Goal: Information Seeking & Learning: Find specific fact

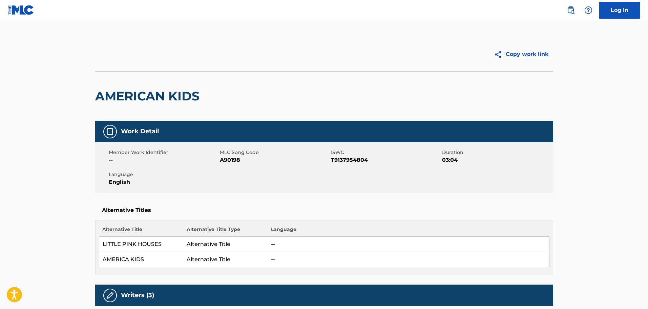
click at [519, 48] on button "Copy work link" at bounding box center [521, 54] width 64 height 17
click at [571, 11] on img at bounding box center [571, 10] width 8 height 8
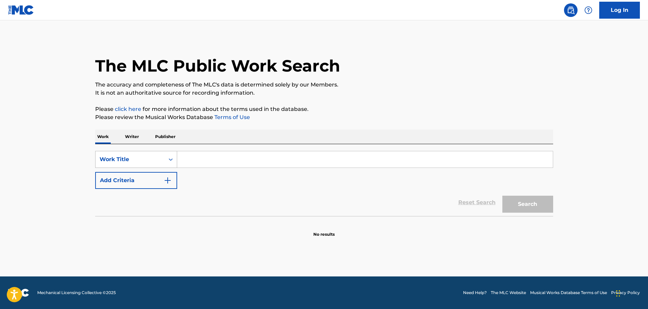
click at [171, 159] on icon "Search Form" at bounding box center [171, 159] width 4 height 2
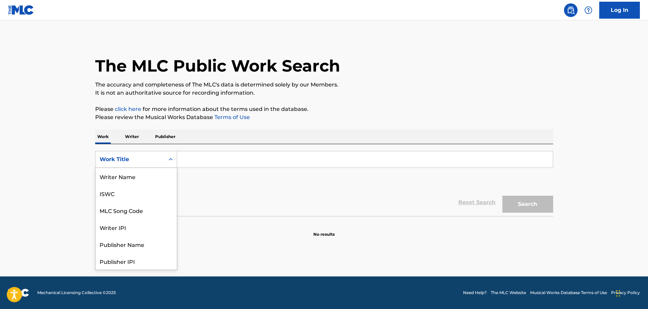
scroll to position [34, 0]
drag, startPoint x: 115, startPoint y: 177, endPoint x: 160, endPoint y: 169, distance: 45.4
click at [116, 177] on div "MLC Song Code" at bounding box center [136, 176] width 81 height 17
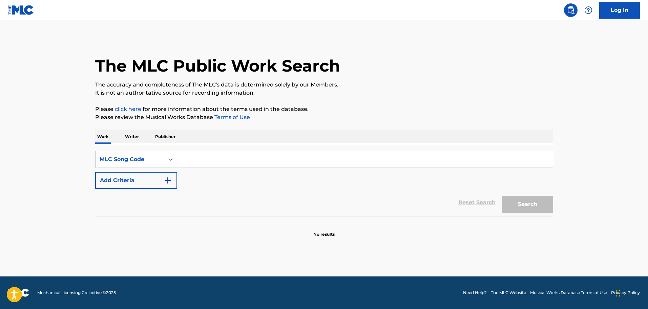
click at [188, 164] on input "Search Form" at bounding box center [365, 159] width 376 height 16
paste input "[URL][DOMAIN_NAME]"
type input "[URL][DOMAIN_NAME]"
drag, startPoint x: 222, startPoint y: 139, endPoint x: 137, endPoint y: 132, distance: 85.0
click at [137, 132] on div "Work Writer Publisher SearchWithCriteria8b8d854d-21a2-4e59-9f57-47a5a4d45bf1 ML…" at bounding box center [324, 183] width 458 height 108
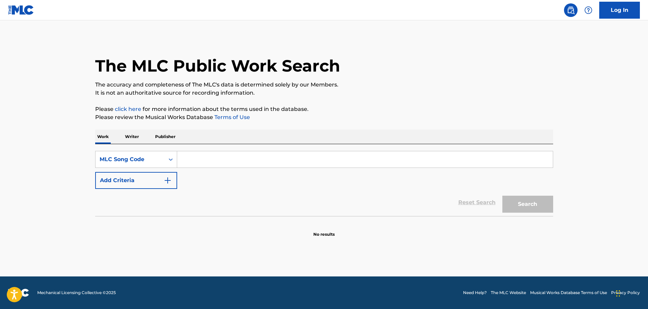
click at [224, 160] on input "Search Form" at bounding box center [365, 159] width 376 height 16
paste input "WA9Z6B"
type input "WA9Z6B"
click at [515, 201] on button "Search" at bounding box center [527, 203] width 51 height 17
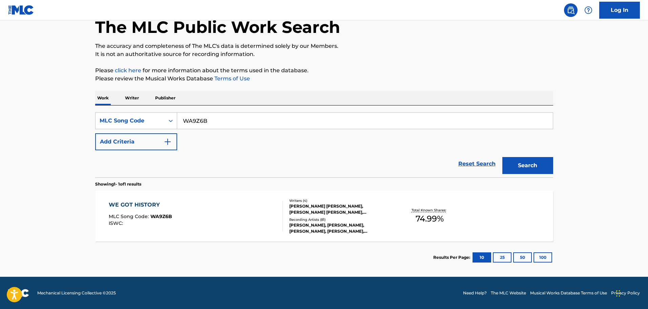
scroll to position [39, 0]
click at [221, 203] on div "WE GOT HISTORY MLC Song Code : WA9Z6B ISWC :" at bounding box center [196, 215] width 174 height 30
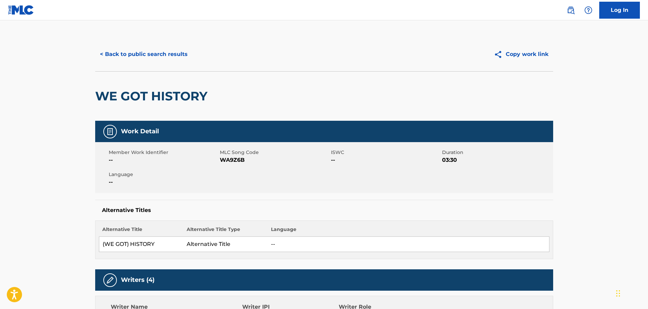
click at [136, 55] on button "< Back to public search results" at bounding box center [143, 54] width 97 height 17
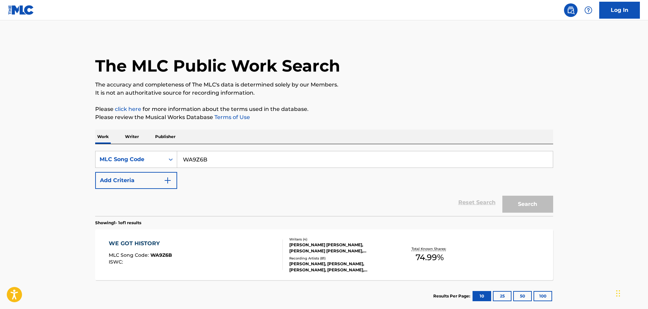
scroll to position [21, 0]
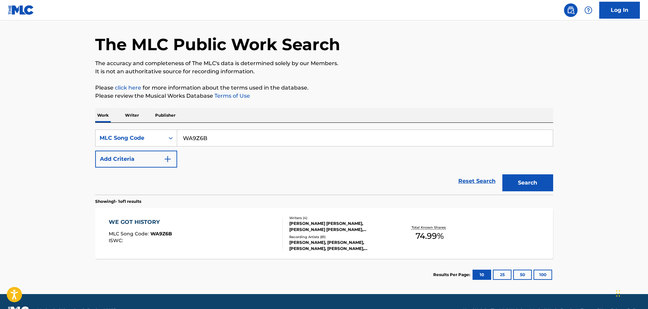
drag, startPoint x: 220, startPoint y: 141, endPoint x: 105, endPoint y: 109, distance: 118.9
click at [105, 109] on div "Work Writer Publisher SearchWithCriteria8b8d854d-21a2-4e59-9f57-47a5a4d45bf1 ML…" at bounding box center [324, 199] width 458 height 182
paste input "EC0SJZ"
type input "EC0SJZ"
click at [220, 169] on div "Reset Search Search" at bounding box center [324, 180] width 458 height 27
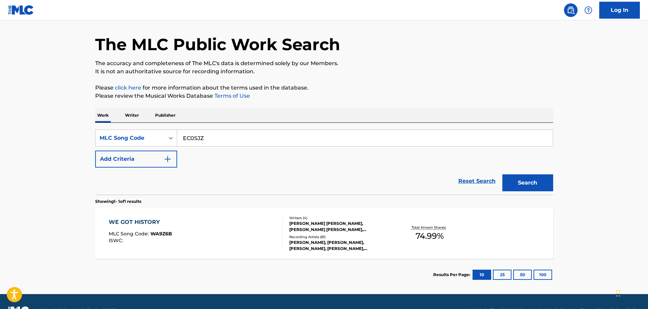
click at [512, 184] on button "Search" at bounding box center [527, 182] width 51 height 17
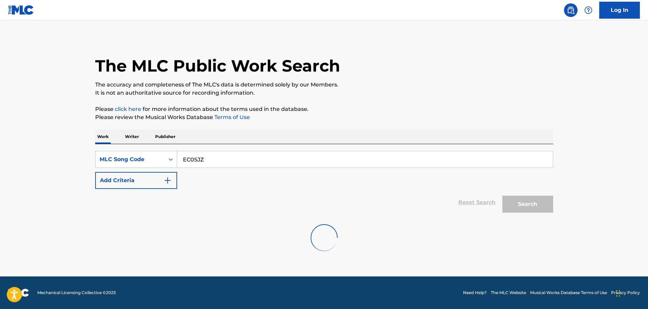
scroll to position [0, 0]
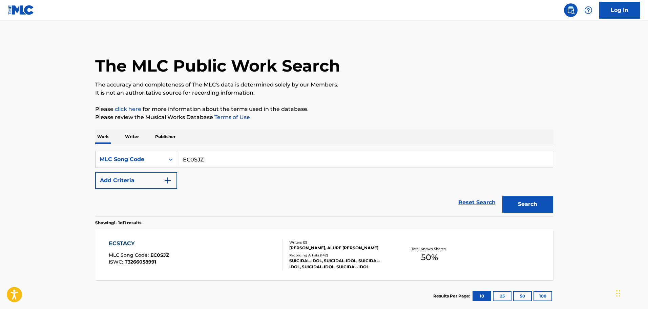
click at [206, 247] on div "ECSTACY MLC Song Code : EC0SJZ ISWC : T3266058991" at bounding box center [196, 254] width 174 height 30
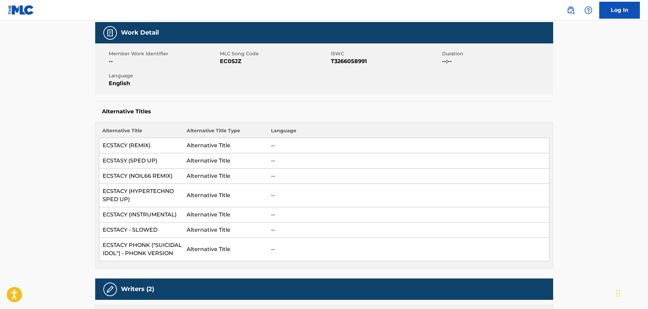
scroll to position [102, 0]
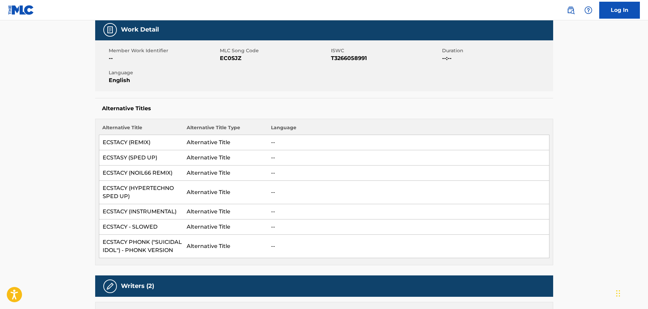
click at [152, 188] on td "ECSTACY (HYPERTECHNO SPED UP)" at bounding box center [141, 192] width 84 height 23
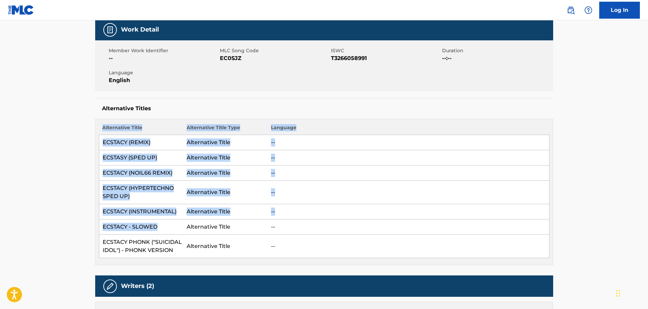
drag, startPoint x: 121, startPoint y: 218, endPoint x: 83, endPoint y: 215, distance: 38.0
click at [139, 174] on td "ECSTACY (NOIL66 REMIX)" at bounding box center [141, 172] width 84 height 15
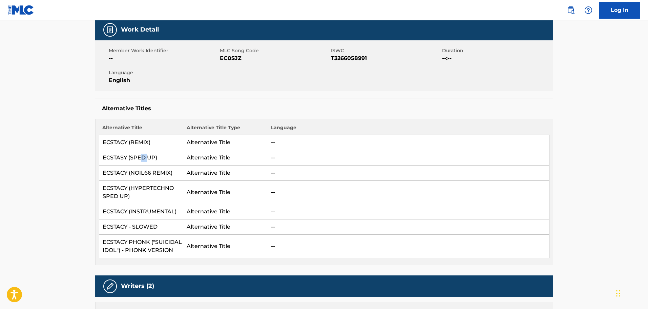
drag, startPoint x: 133, startPoint y: 149, endPoint x: 41, endPoint y: 138, distance: 92.2
